Goal: Task Accomplishment & Management: Complete application form

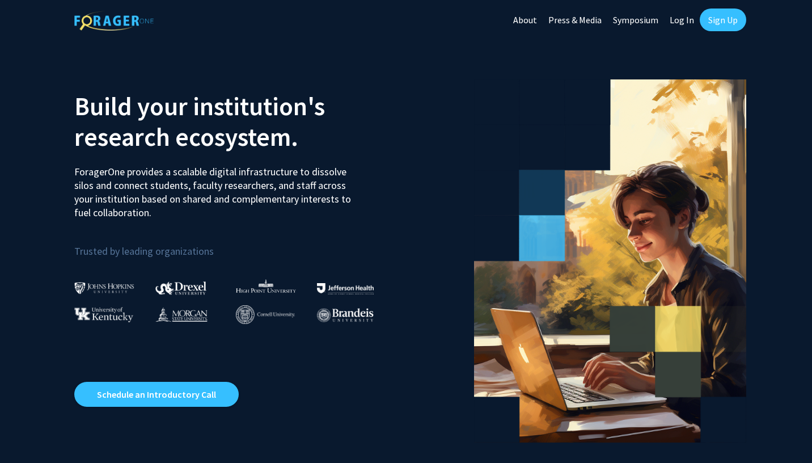
click at [713, 22] on link "Sign Up" at bounding box center [723, 20] width 46 height 23
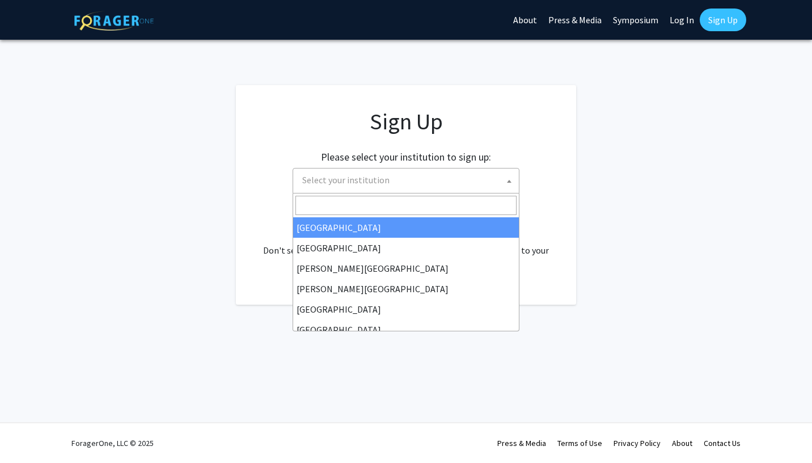
click at [336, 186] on span "Select your institution" at bounding box center [408, 179] width 221 height 23
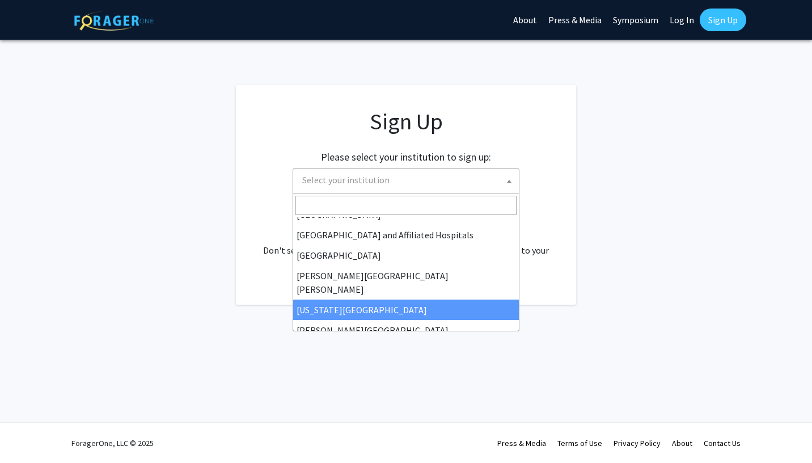
scroll to position [248, 0]
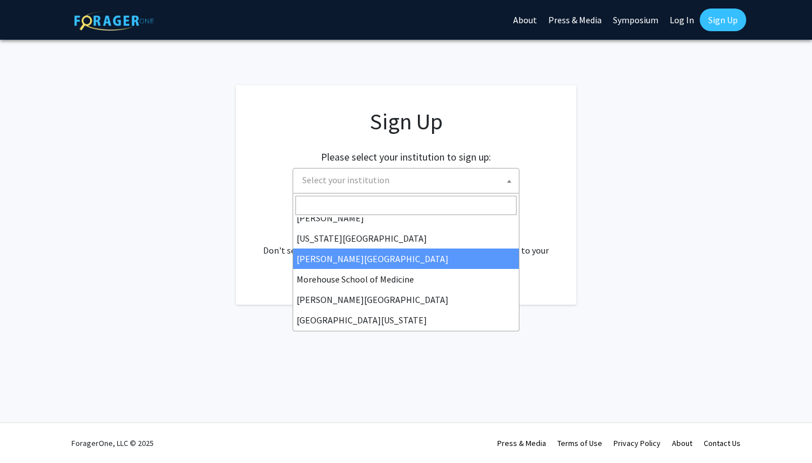
select select "28"
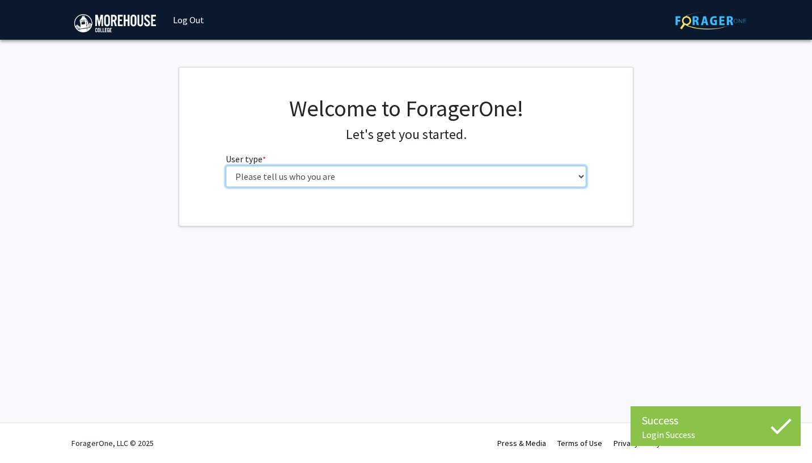
click at [299, 172] on select "Please tell us who you are Undergraduate Student Master's Student Doctoral Cand…" at bounding box center [406, 177] width 361 height 22
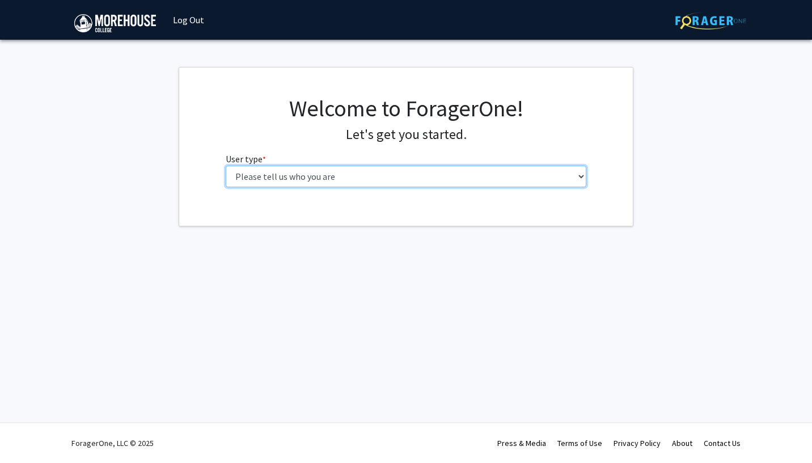
select select "1: undergrad"
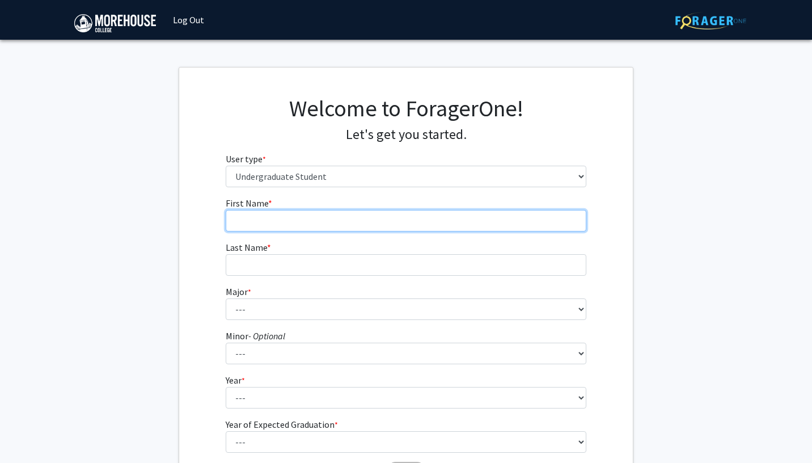
click at [307, 211] on input "First Name * required" at bounding box center [406, 221] width 361 height 22
type input "Yusouf"
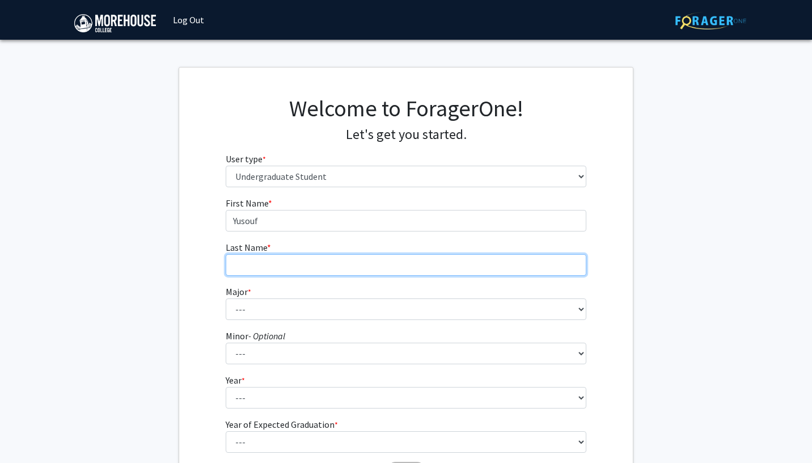
type input "Gladney"
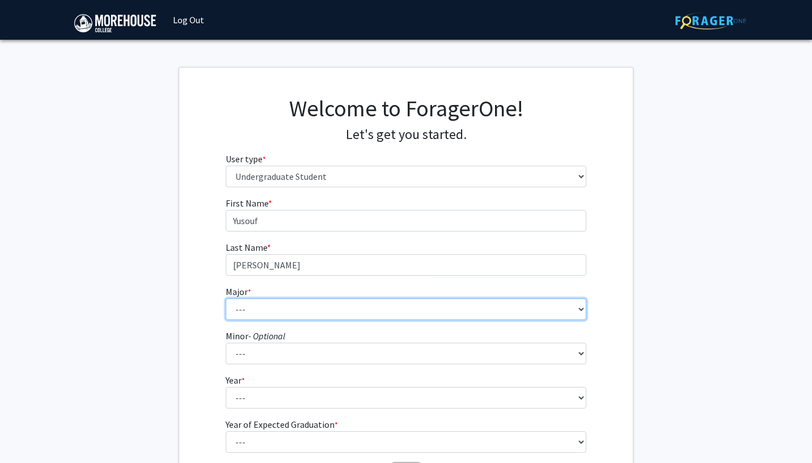
click at [257, 314] on select "--- Africana Studies Applied Physics Art History Art Studies Biology Business A…" at bounding box center [406, 309] width 361 height 22
select select "5: 2095"
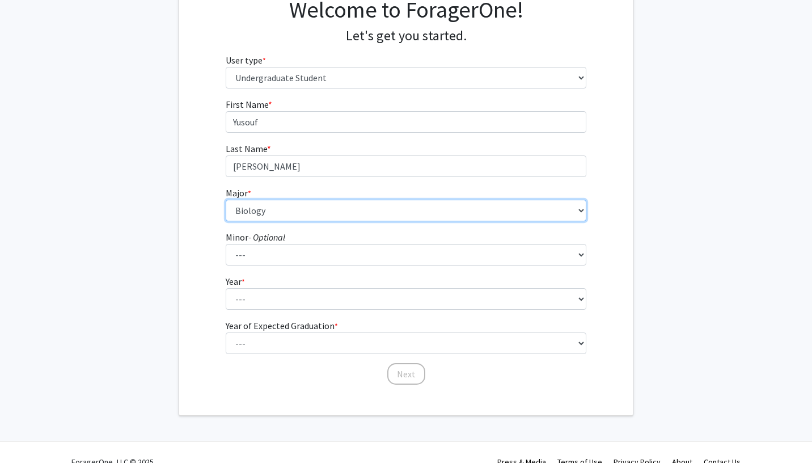
scroll to position [116, 0]
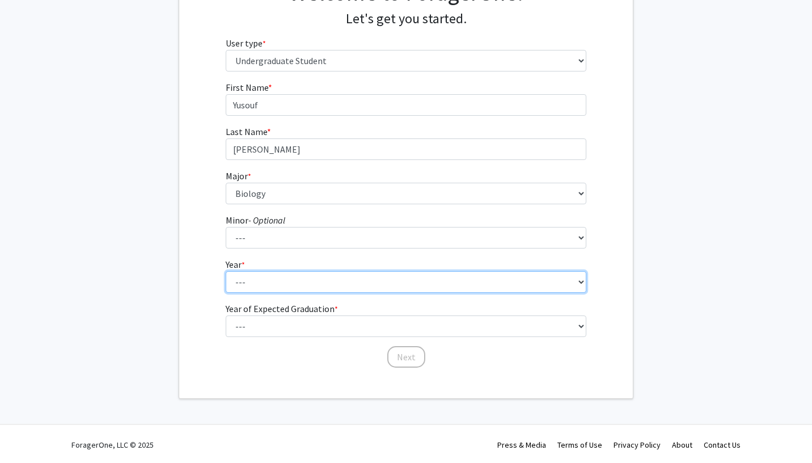
click at [273, 279] on select "--- First-year Sophomore Junior Senior Postbaccalaureate Certificate" at bounding box center [406, 282] width 361 height 22
select select "2: sophomore"
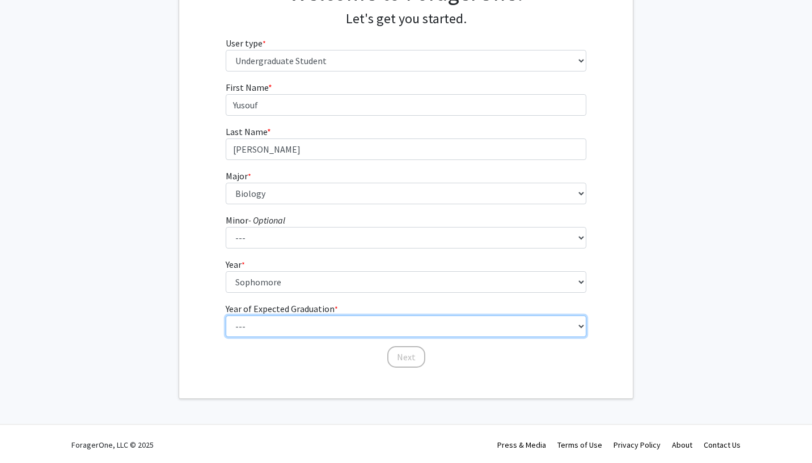
click at [265, 320] on select "--- 2025 2026 2027 2028 2029 2030 2031 2032 2033 2034" at bounding box center [406, 326] width 361 height 22
select select "4: 2028"
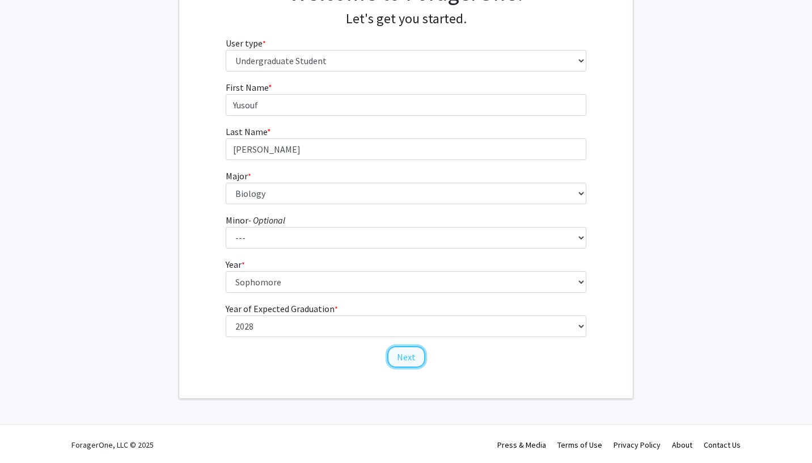
click at [410, 363] on button "Next" at bounding box center [406, 357] width 38 height 22
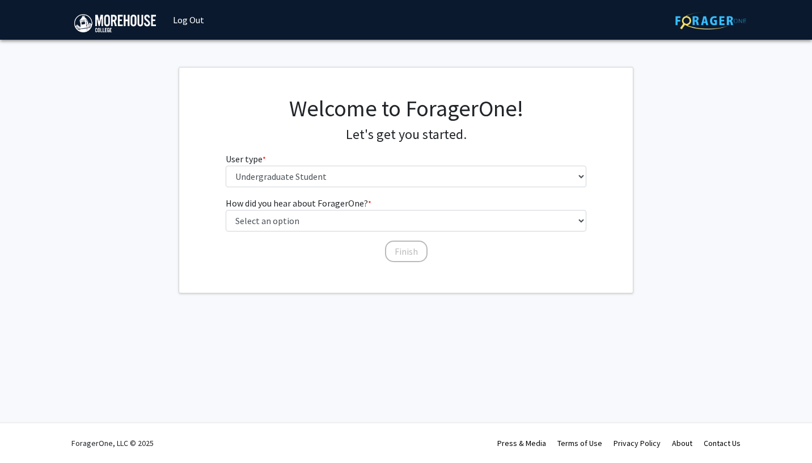
scroll to position [0, 0]
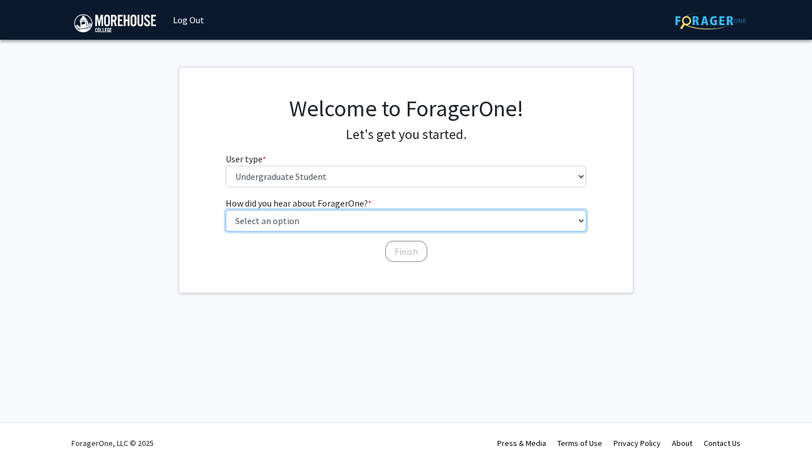
click at [293, 230] on select "Select an option Peer/student recommendation Faculty/staff recommendation Unive…" at bounding box center [406, 221] width 361 height 22
select select "2: faculty_recommendation"
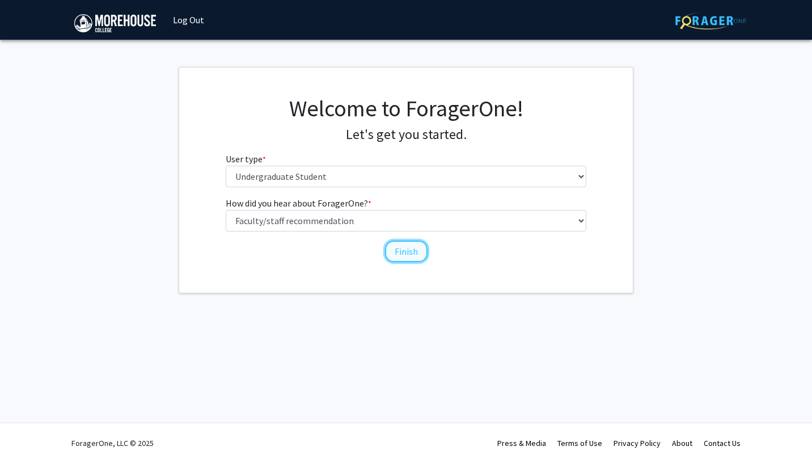
click at [394, 248] on button "Finish" at bounding box center [406, 251] width 43 height 22
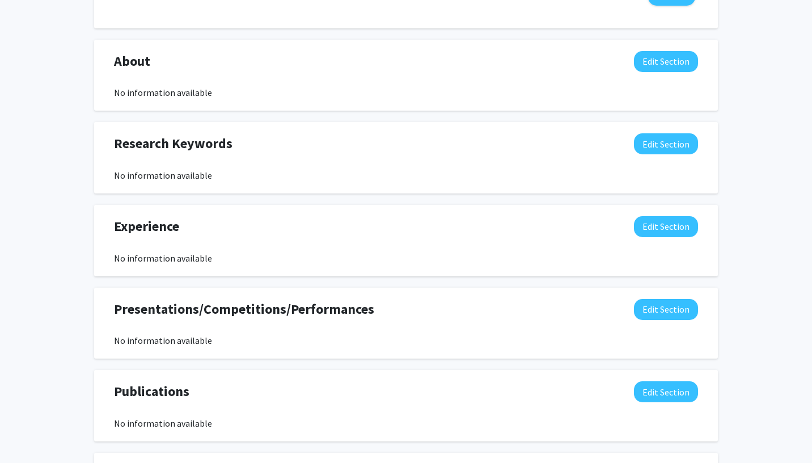
scroll to position [480, 0]
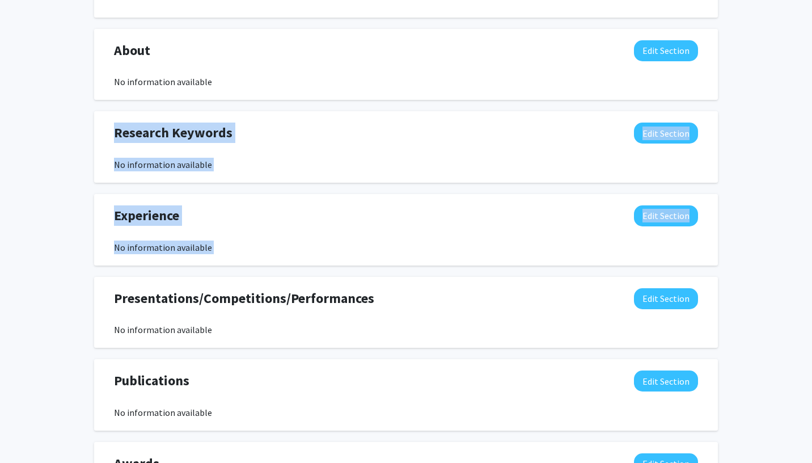
drag, startPoint x: 727, startPoint y: 154, endPoint x: 814, endPoint y: 295, distance: 165.9
click at [223, 158] on div "No information available" at bounding box center [406, 165] width 584 height 14
click at [54, 155] on div "Yusouf Gladney Edit Section See Public View help Degree Level: Undergraduate St…" at bounding box center [406, 55] width 812 height 989
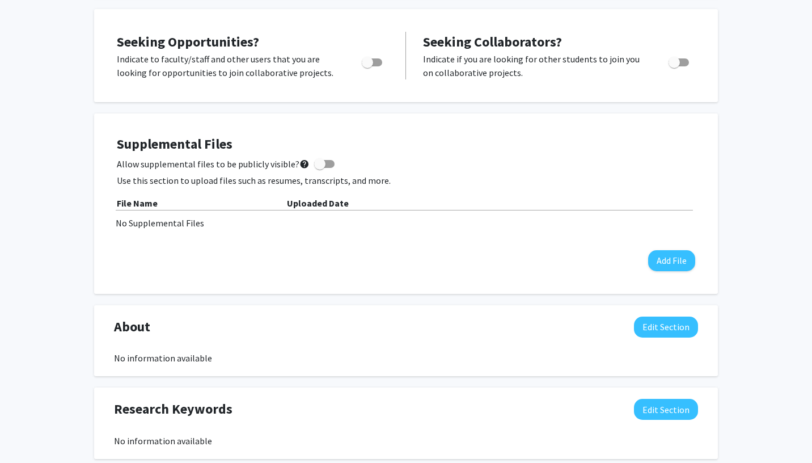
scroll to position [73, 0]
